Goal: Information Seeking & Learning: Learn about a topic

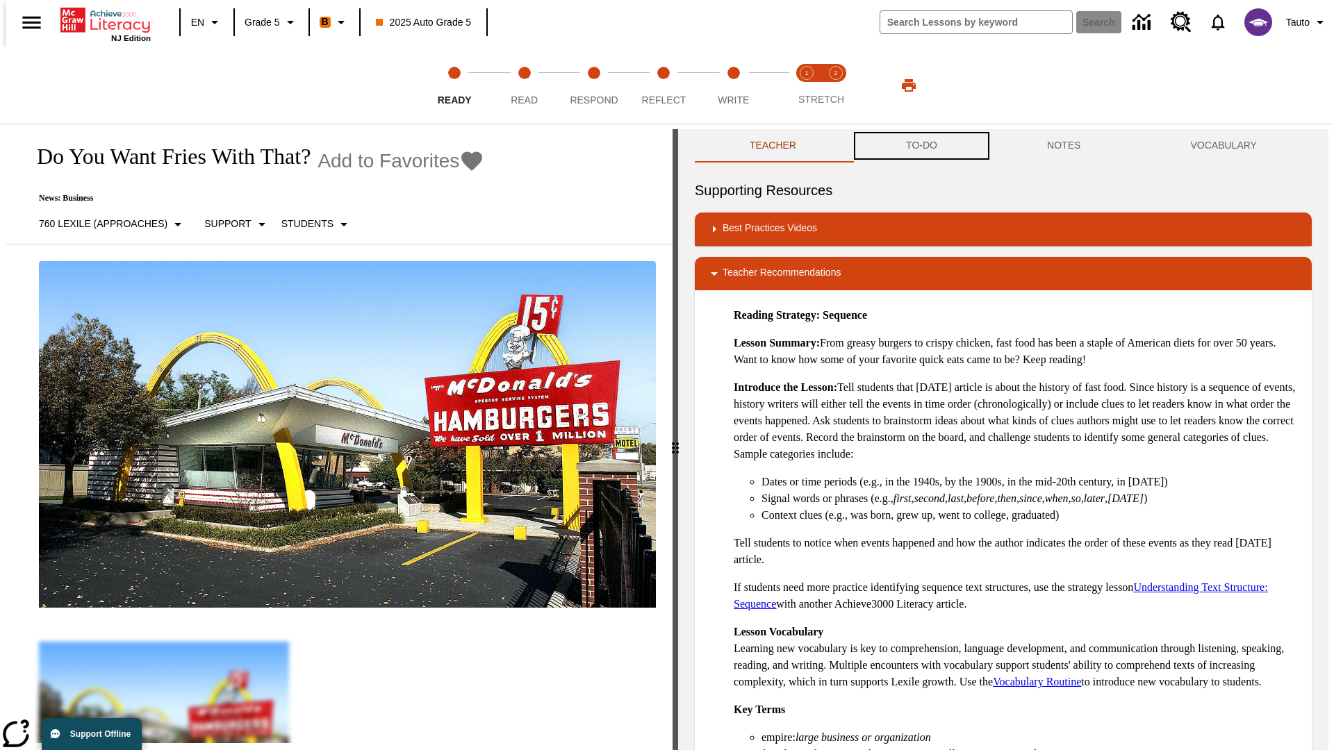
click at [921, 146] on button "TO-DO" at bounding box center [921, 145] width 141 height 33
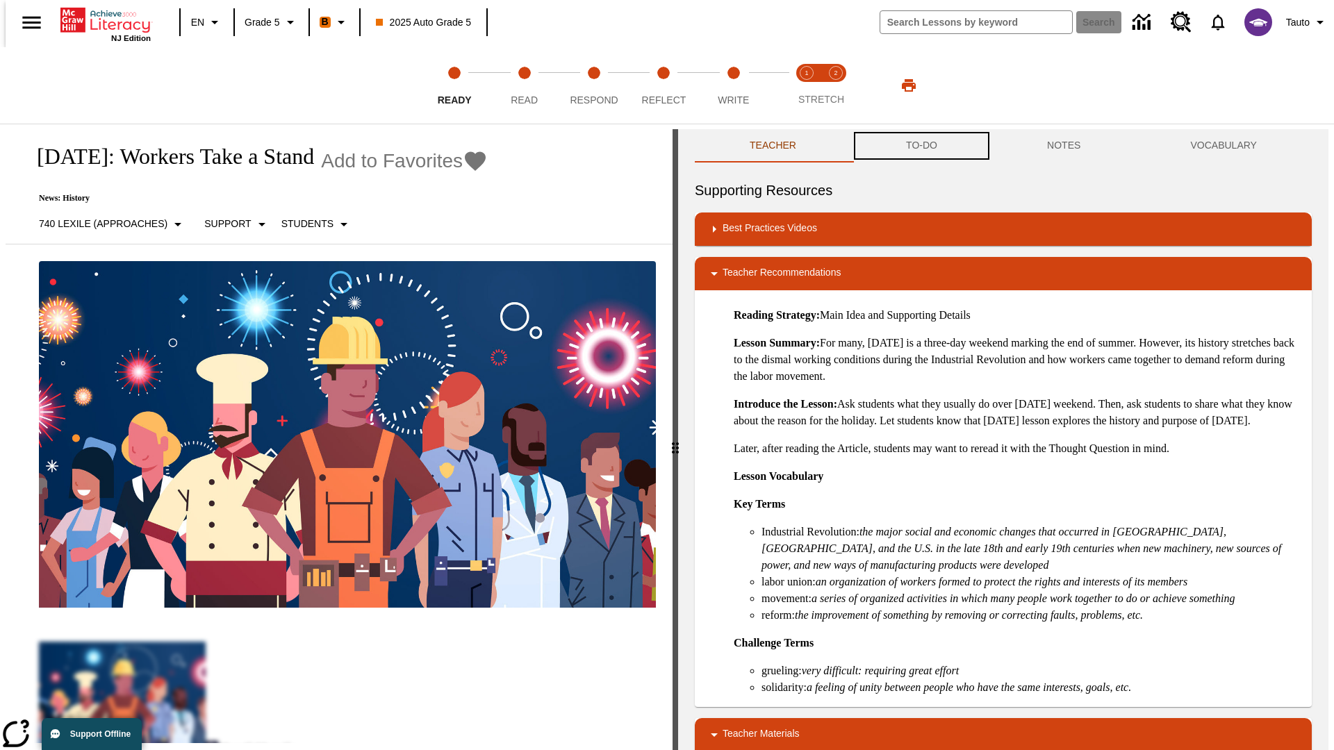
click at [921, 146] on button "TO-DO" at bounding box center [921, 145] width 141 height 33
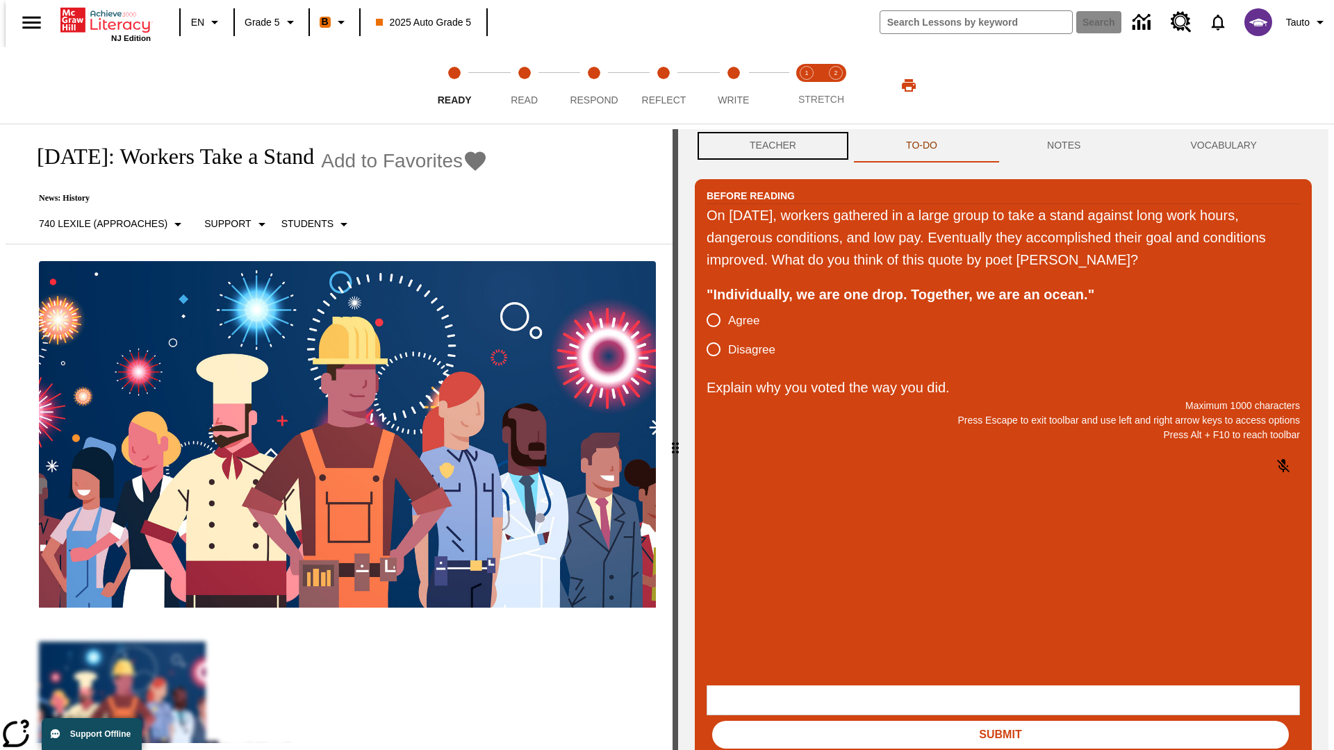
scroll to position [1, 0]
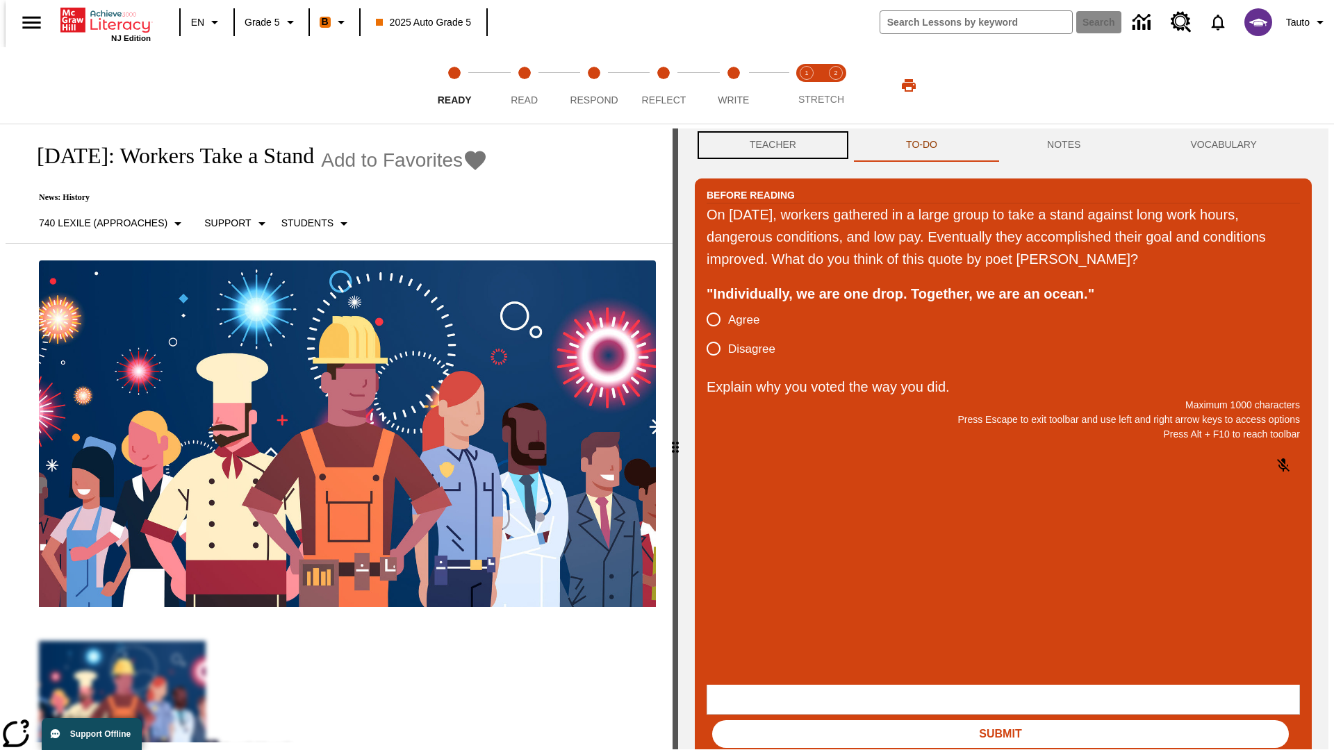
click at [769, 146] on button "Teacher" at bounding box center [773, 145] width 156 height 33
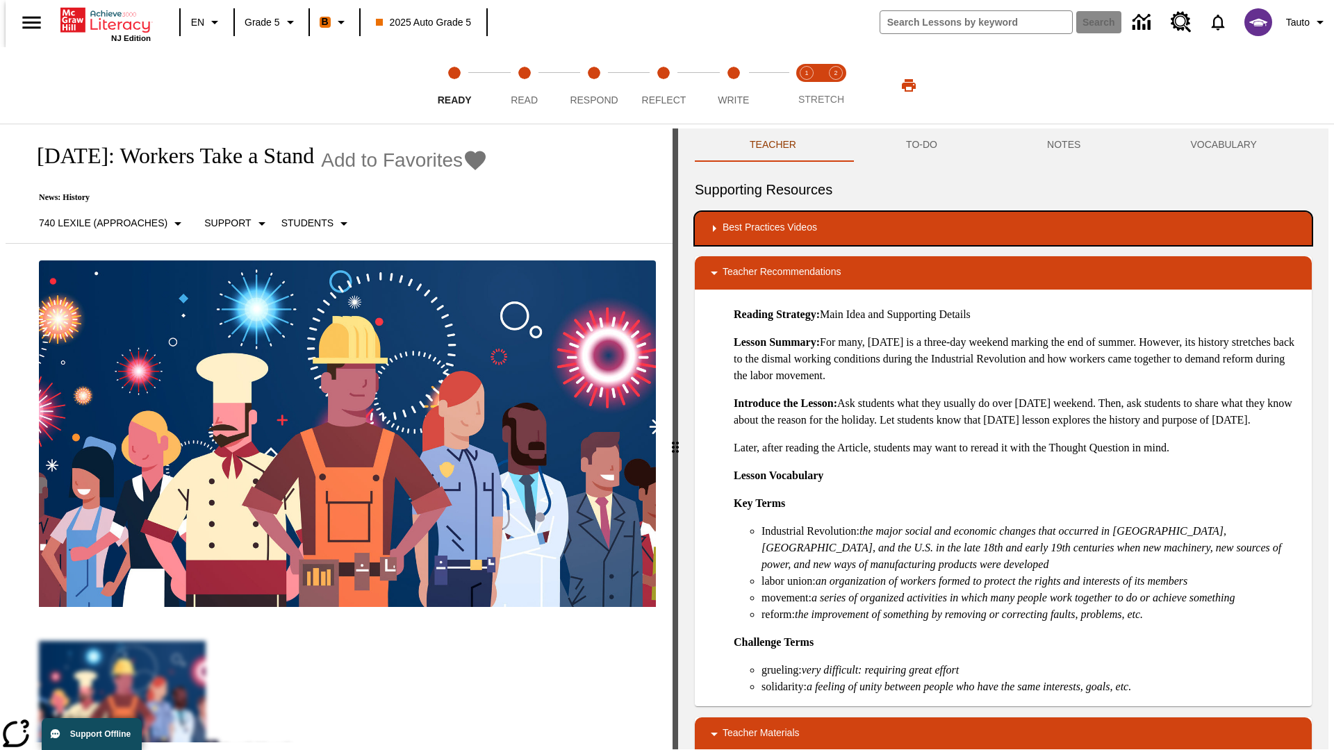
click at [1003, 229] on div "Best Practices Videos" at bounding box center [1003, 228] width 595 height 17
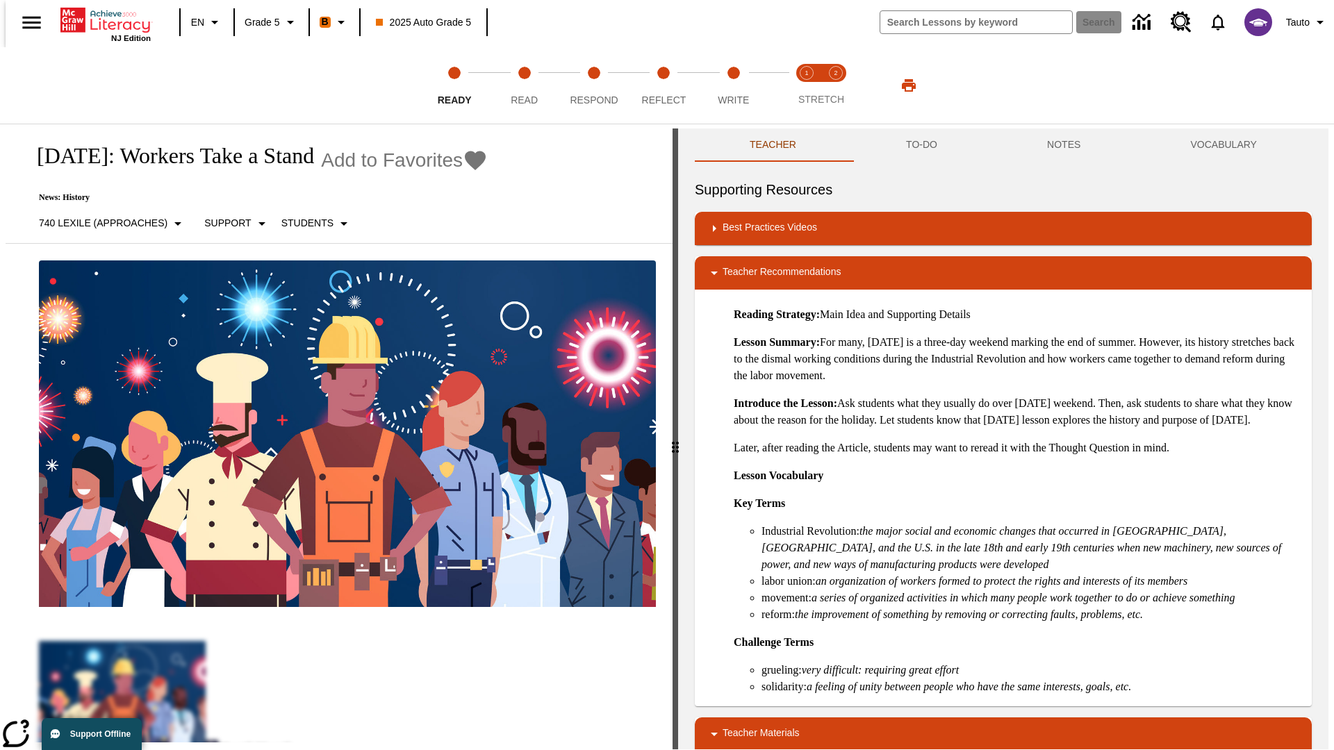
click at [769, 268] on img "Building Academic Vocabulary" at bounding box center [774, 274] width 14 height 14
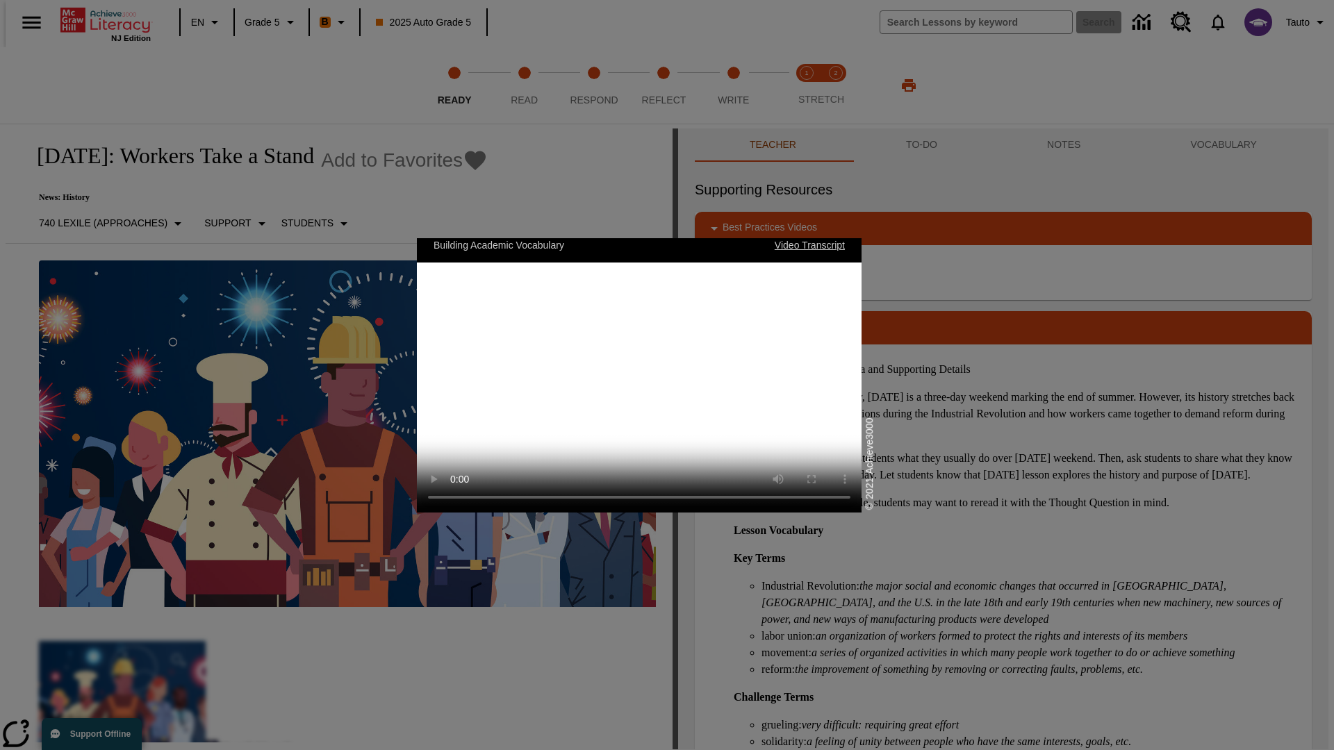
scroll to position [0, 0]
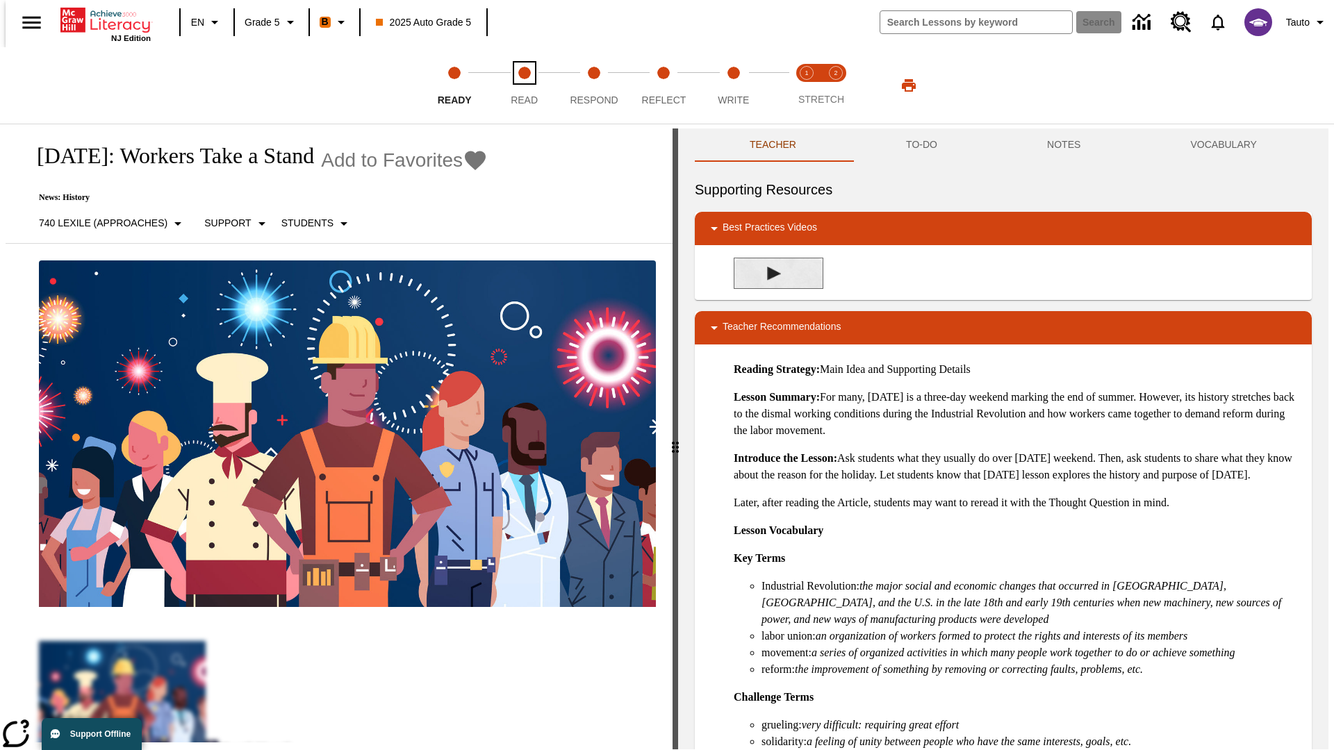
click at [524, 85] on span "Read" at bounding box center [524, 94] width 27 height 25
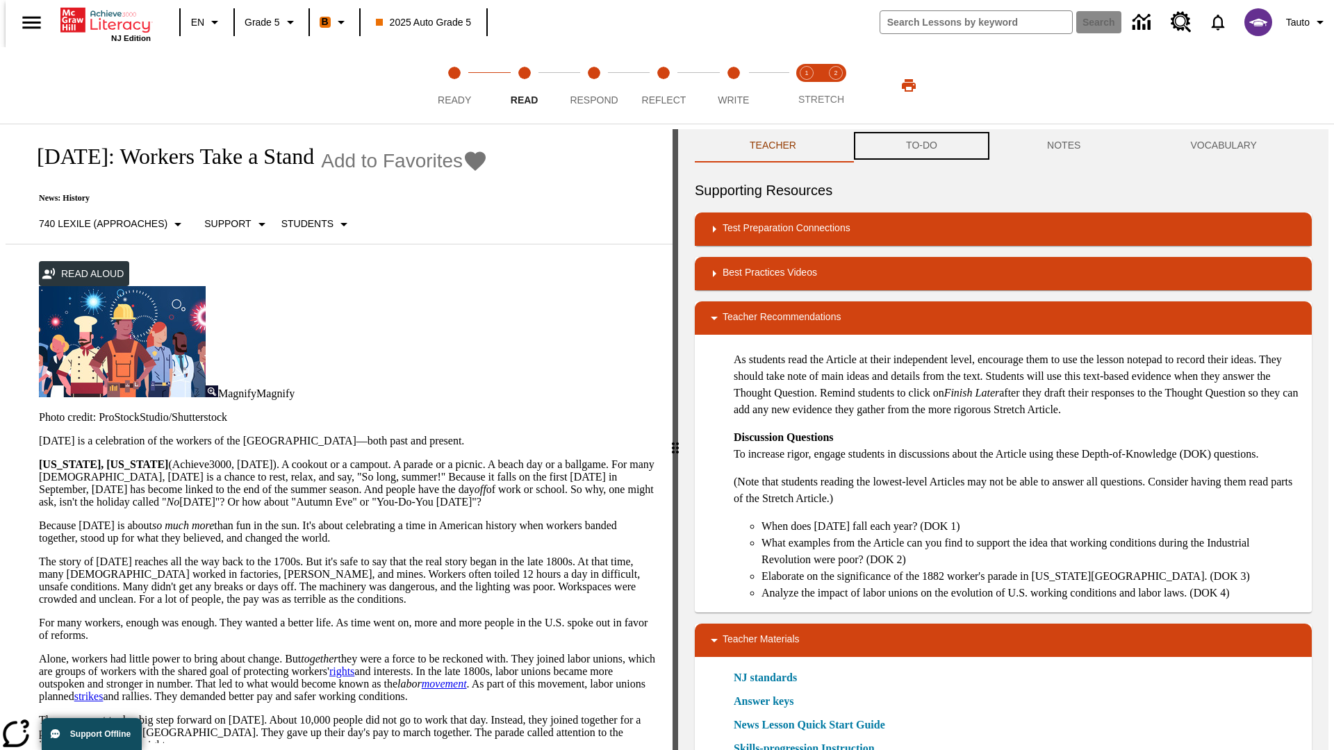
scroll to position [1, 0]
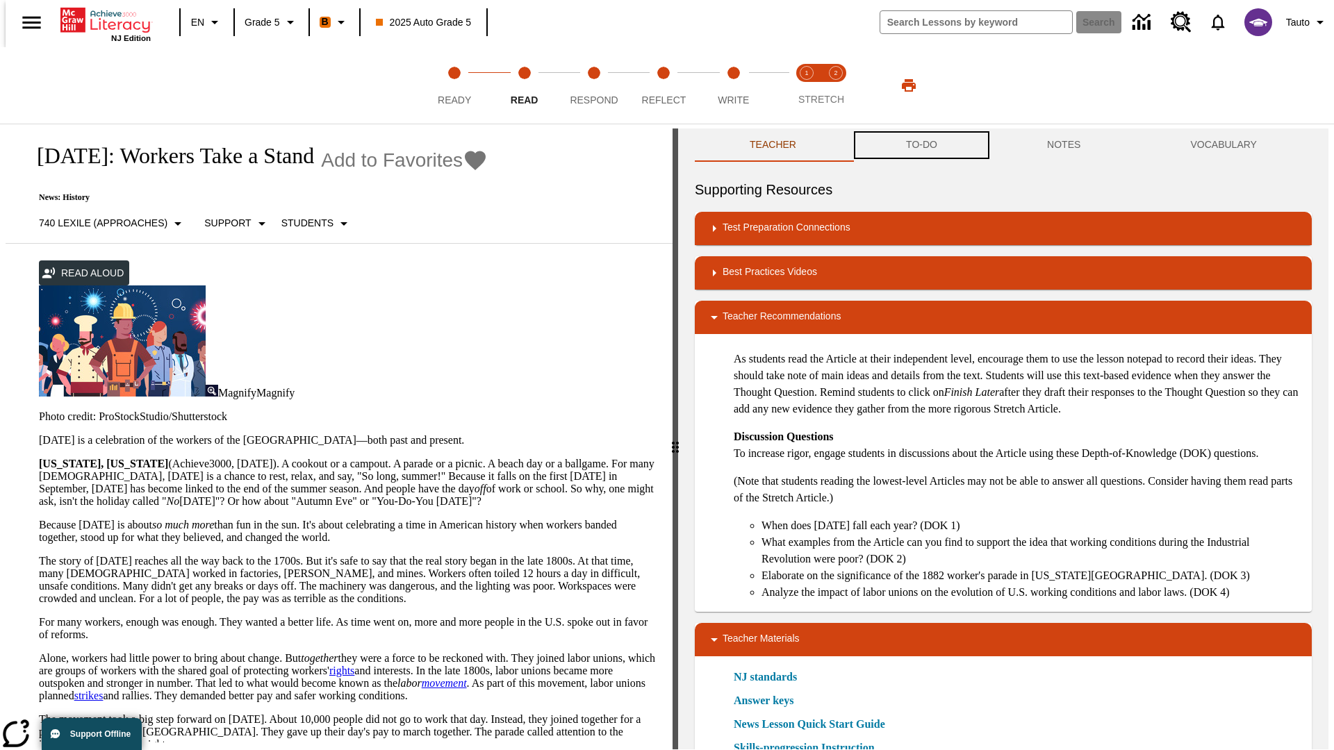
click at [921, 146] on button "TO-DO" at bounding box center [921, 145] width 141 height 33
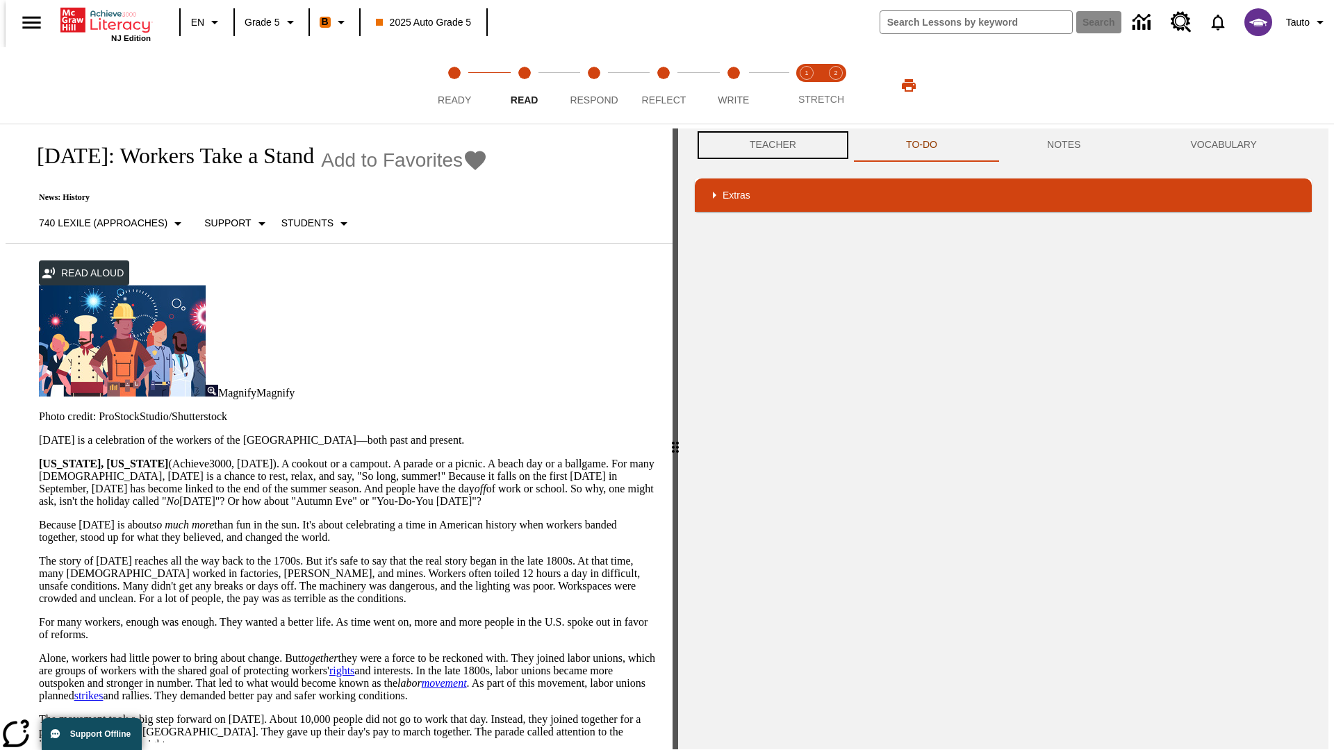
click at [769, 145] on button "Teacher" at bounding box center [773, 145] width 156 height 33
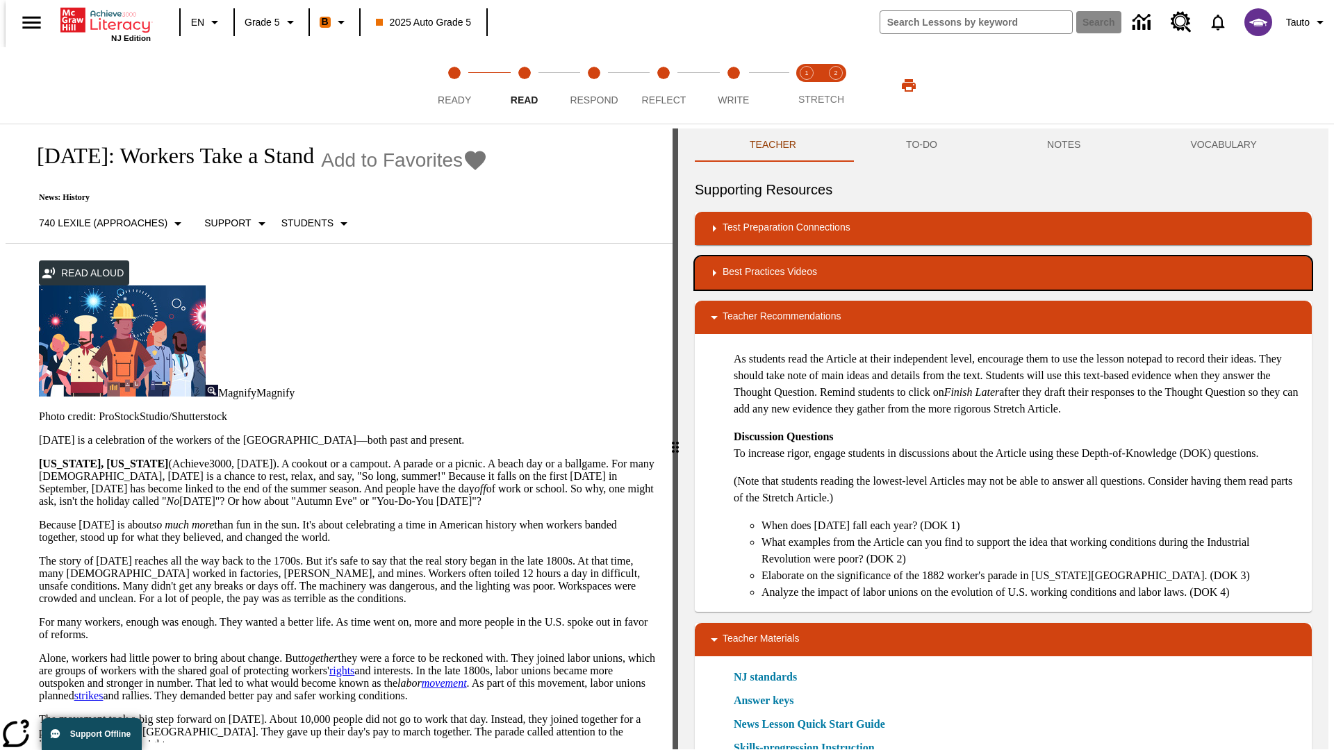
click at [1003, 273] on div "Best Practices Videos" at bounding box center [1003, 273] width 595 height 17
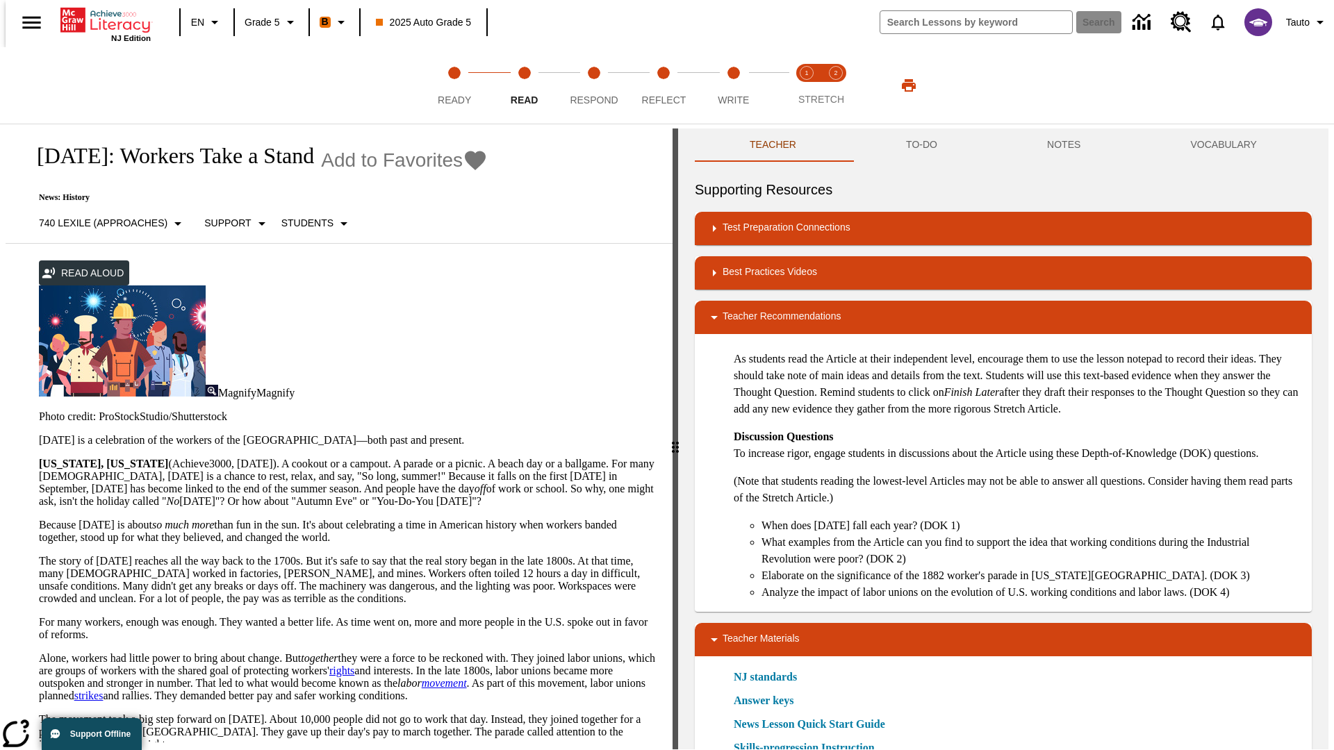
click at [769, 311] on img "Summarization" at bounding box center [774, 318] width 14 height 14
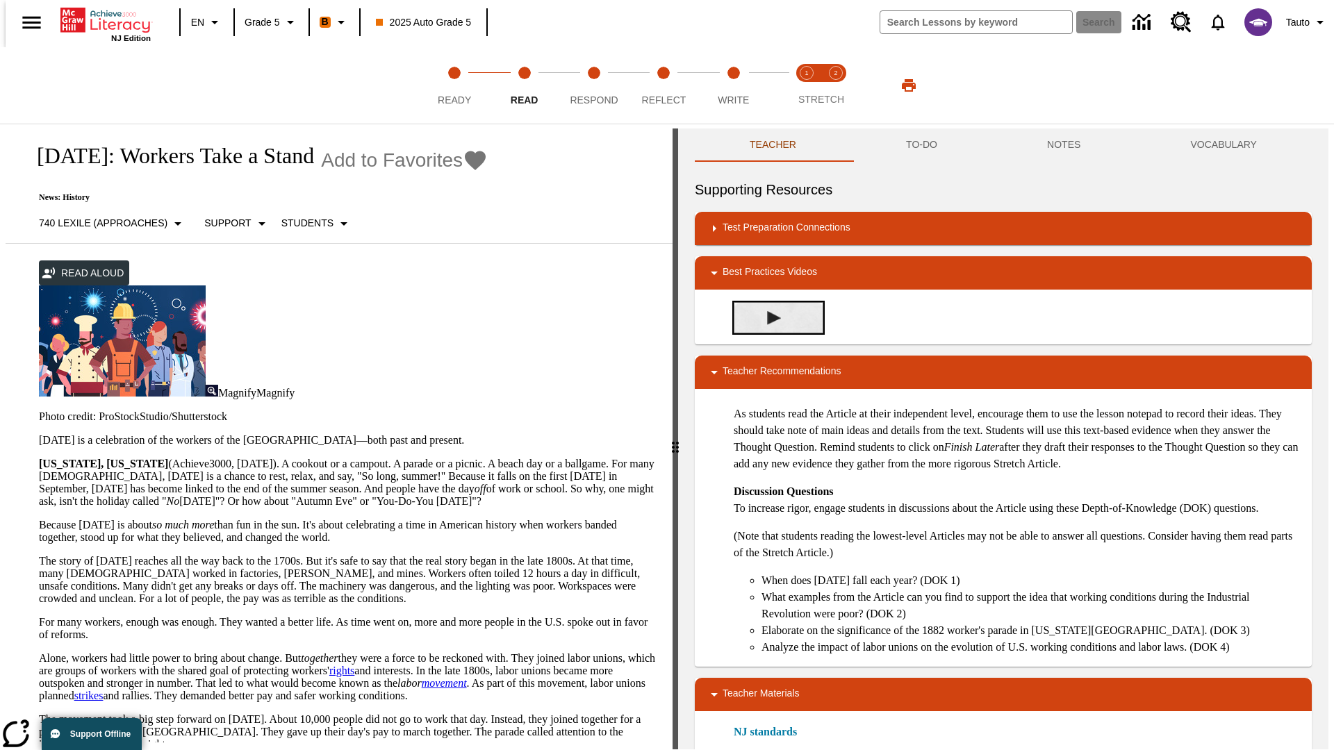
scroll to position [0, 0]
click at [807, 85] on span "Stretch Read step 1 of 2" at bounding box center [807, 94] width 18 height 25
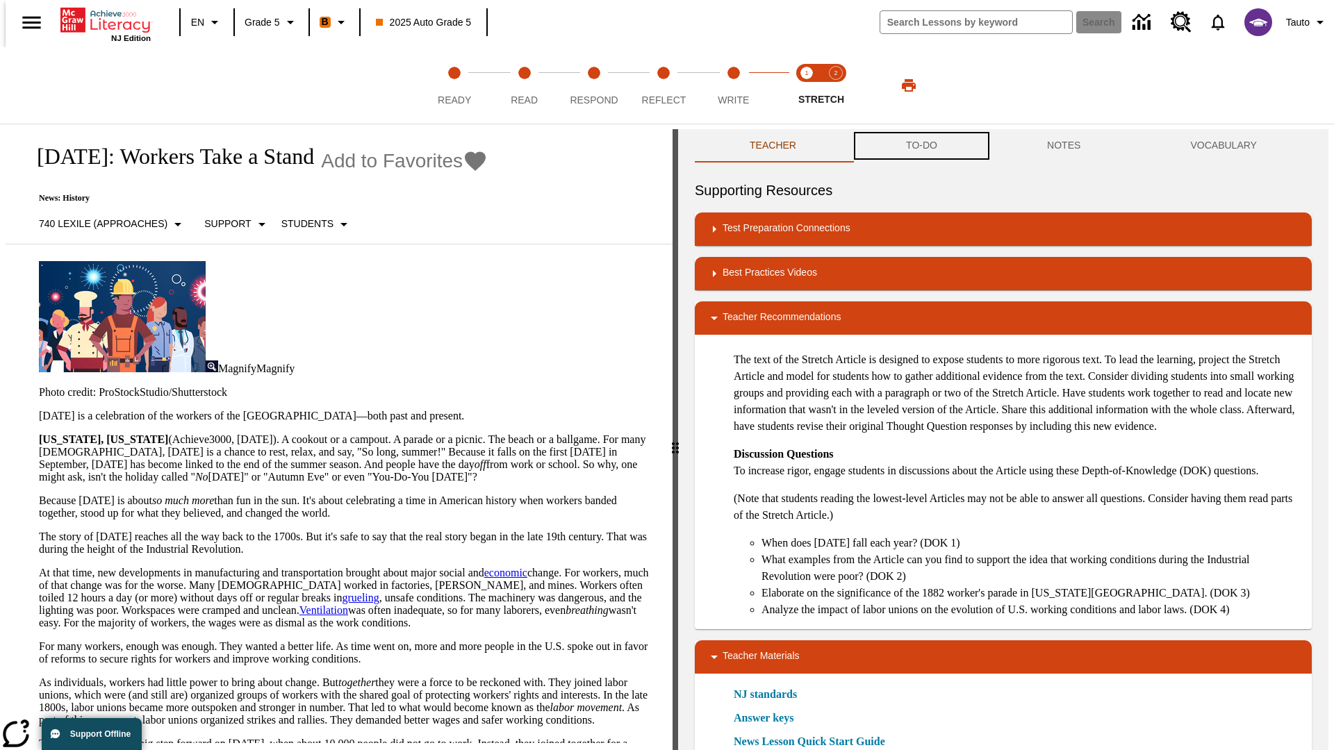
scroll to position [1, 0]
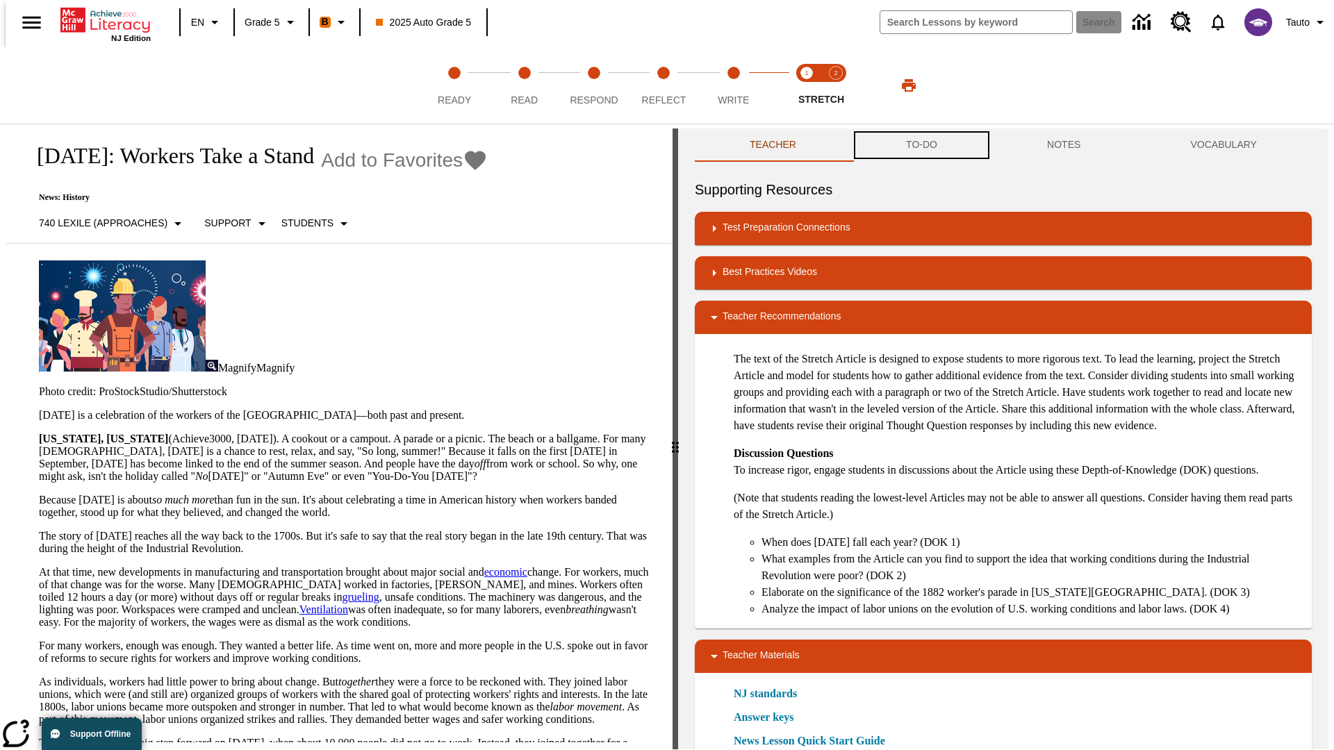
click at [921, 146] on button "TO-DO" at bounding box center [921, 145] width 141 height 33
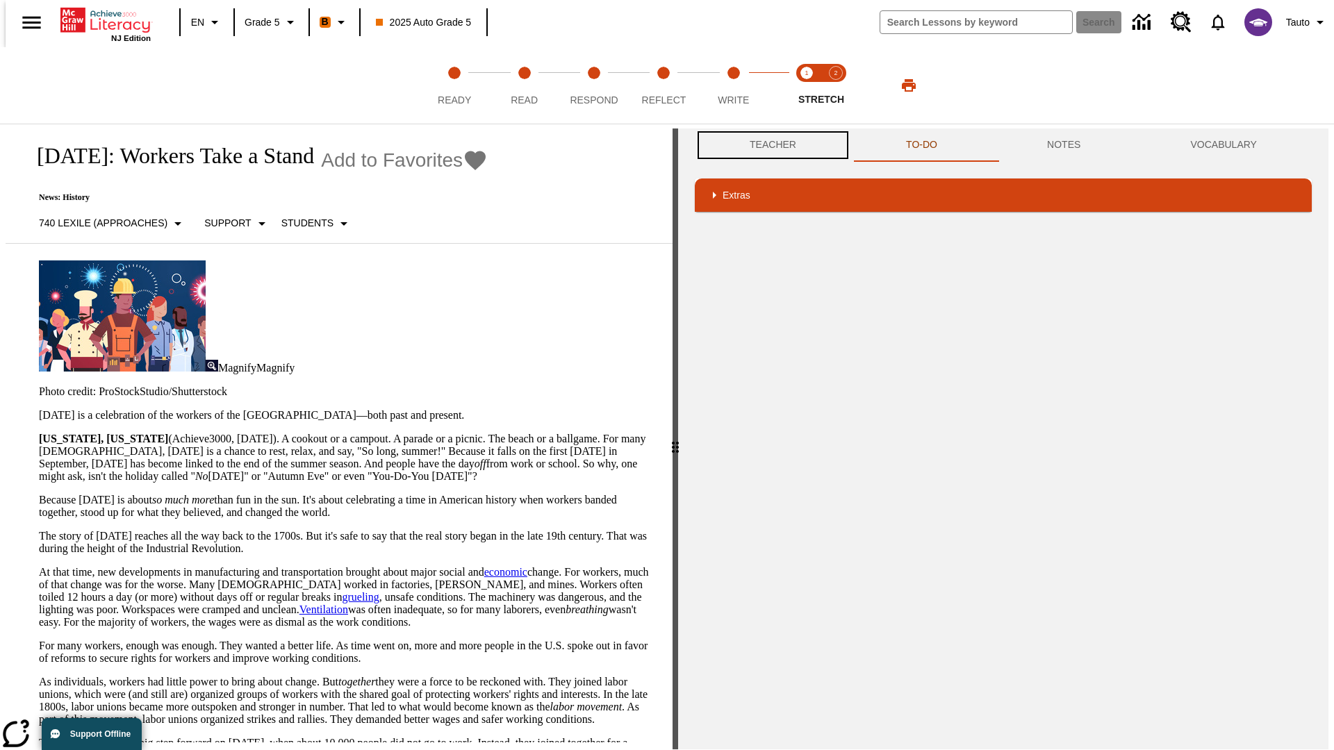
click at [769, 145] on button "Teacher" at bounding box center [773, 145] width 156 height 33
